Goal: Navigation & Orientation: Find specific page/section

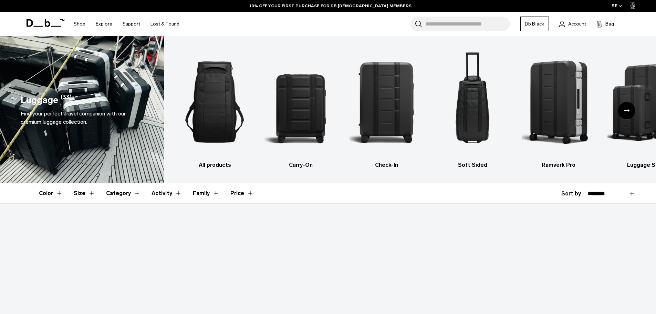
click at [618, 3] on div "SE" at bounding box center [617, 6] width 23 height 12
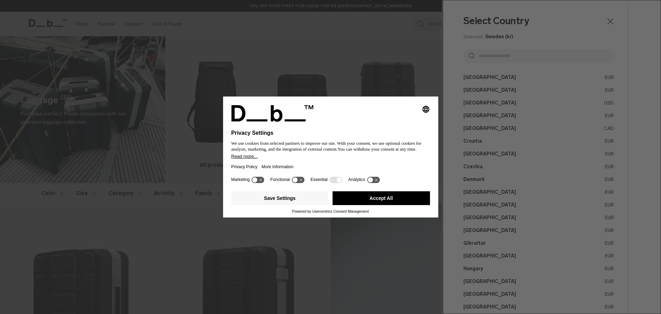
click at [384, 196] on button "Accept All" at bounding box center [381, 198] width 97 height 14
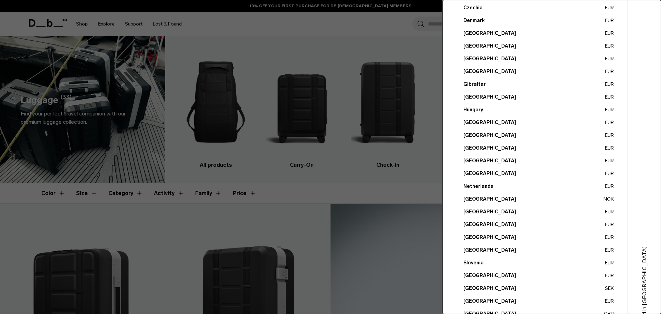
scroll to position [194, 0]
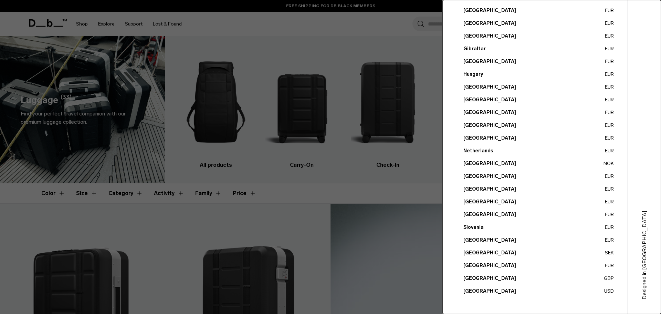
click at [474, 250] on button "[GEOGRAPHIC_DATA] SEK" at bounding box center [538, 252] width 150 height 7
click at [474, 251] on button "[GEOGRAPHIC_DATA] SEK" at bounding box center [538, 252] width 150 height 7
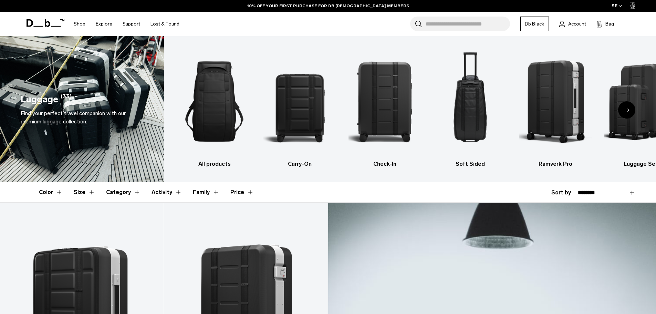
click at [566, 24] on link "Account" at bounding box center [572, 24] width 27 height 8
